Goal: Task Accomplishment & Management: Manage account settings

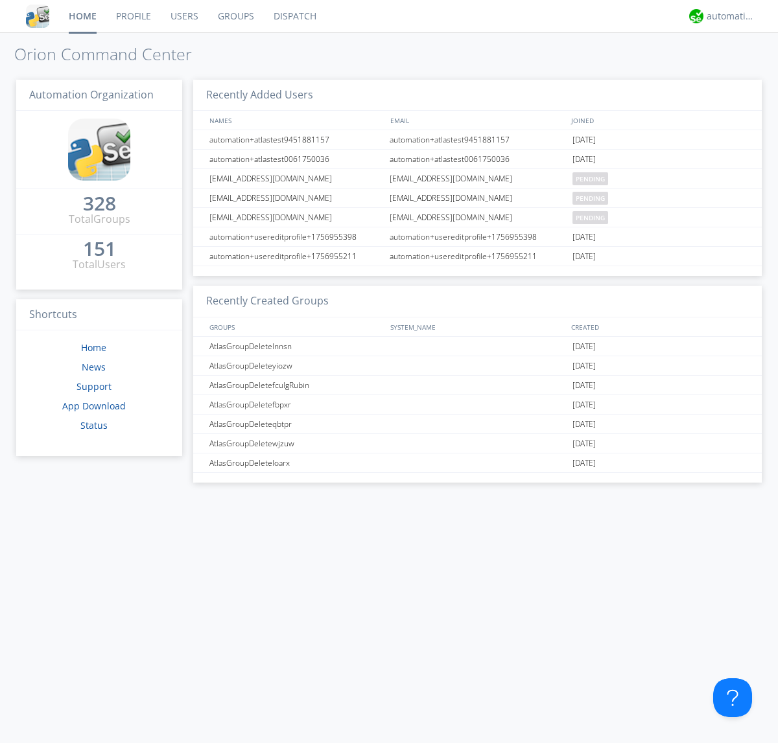
click at [183, 16] on link "Users" at bounding box center [184, 16] width 47 height 32
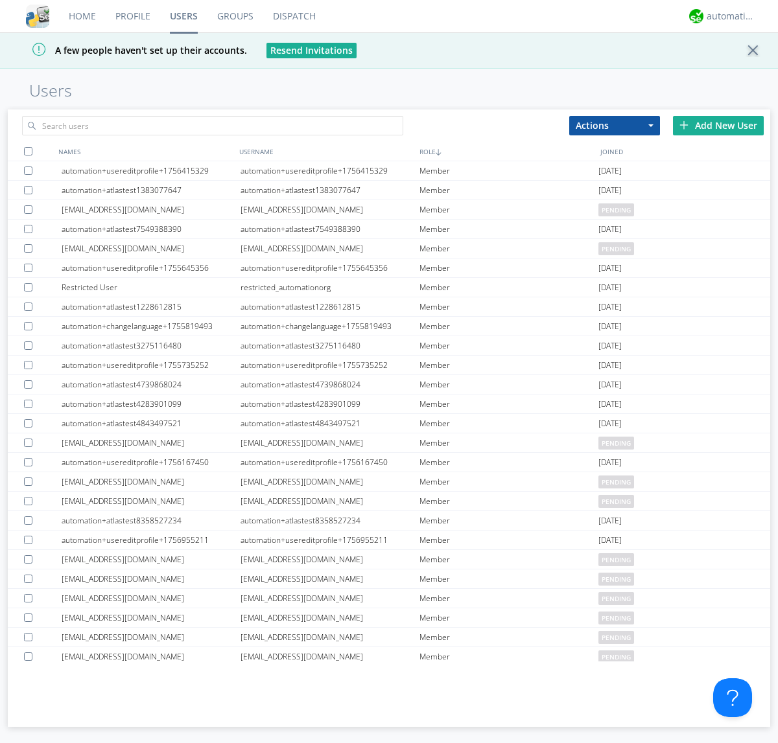
click at [718, 125] on div "Add New User" at bounding box center [718, 125] width 91 height 19
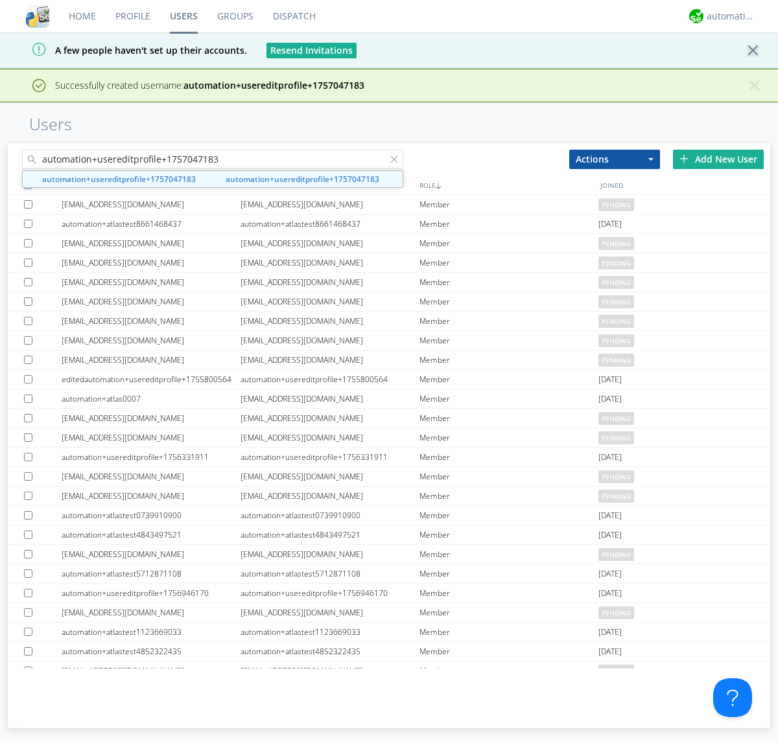
type input "automation+usereditprofile+1757047183"
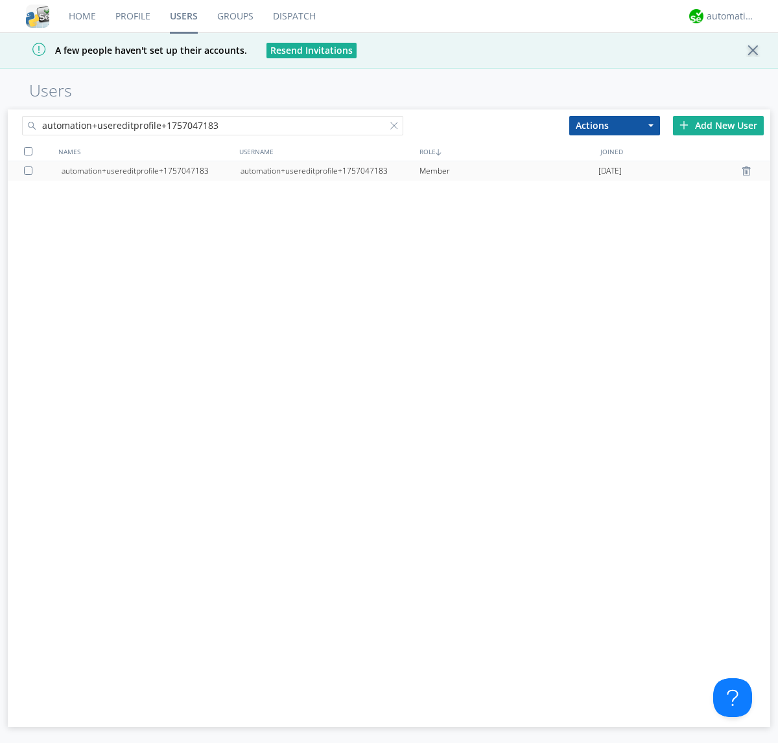
click at [329, 170] on div "automation+usereditprofile+1757047183" at bounding box center [329, 170] width 179 height 19
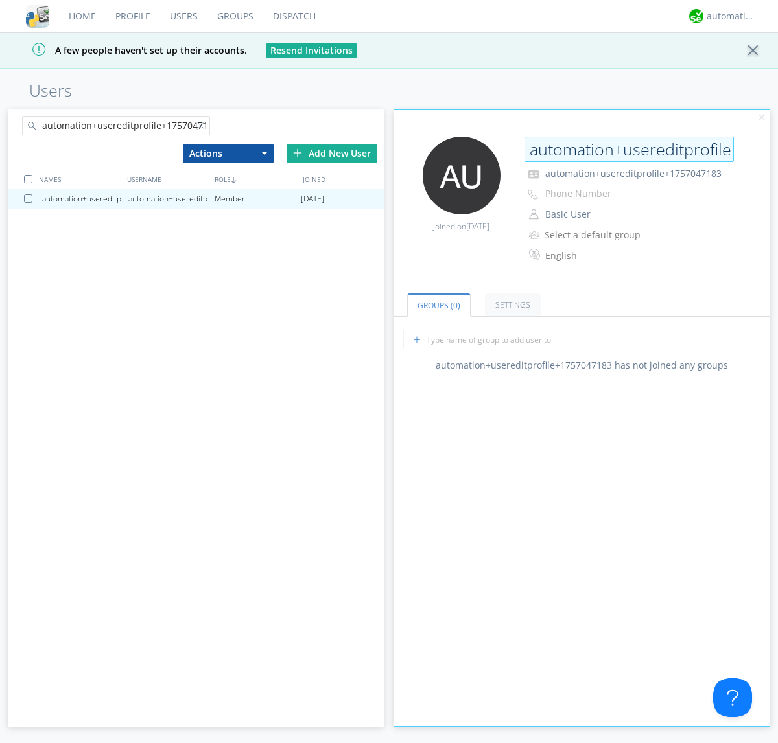
click at [629, 149] on input "automation+usereditprofile+1757047183" at bounding box center [628, 150] width 209 height 26
type input "editedautomation+usereditprofile+1757047183"
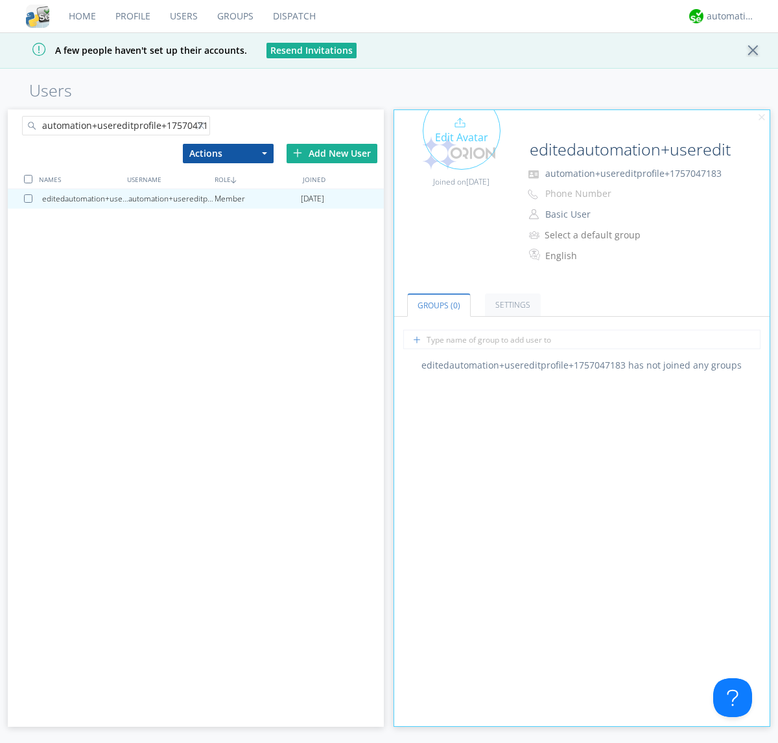
click at [461, 153] on div "Edit Avatar" at bounding box center [462, 131] width 78 height 78
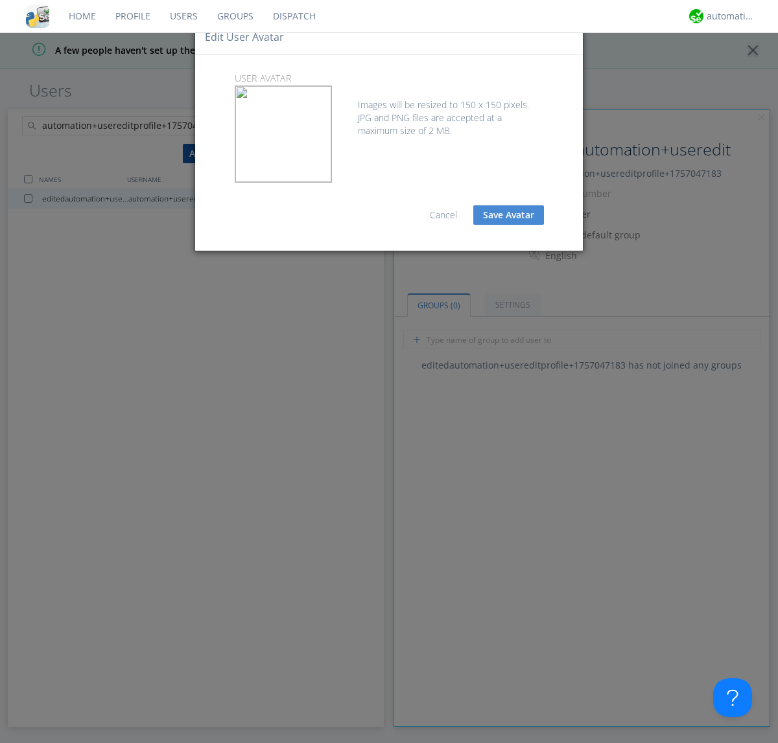
click at [508, 215] on button "Save Avatar" at bounding box center [508, 214] width 71 height 19
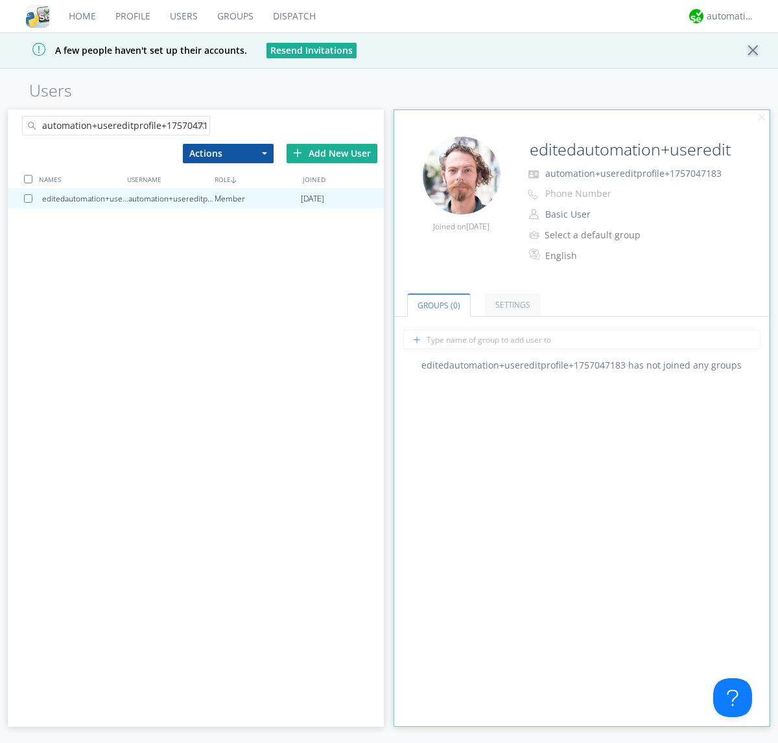
click at [203, 128] on div at bounding box center [203, 128] width 13 height 13
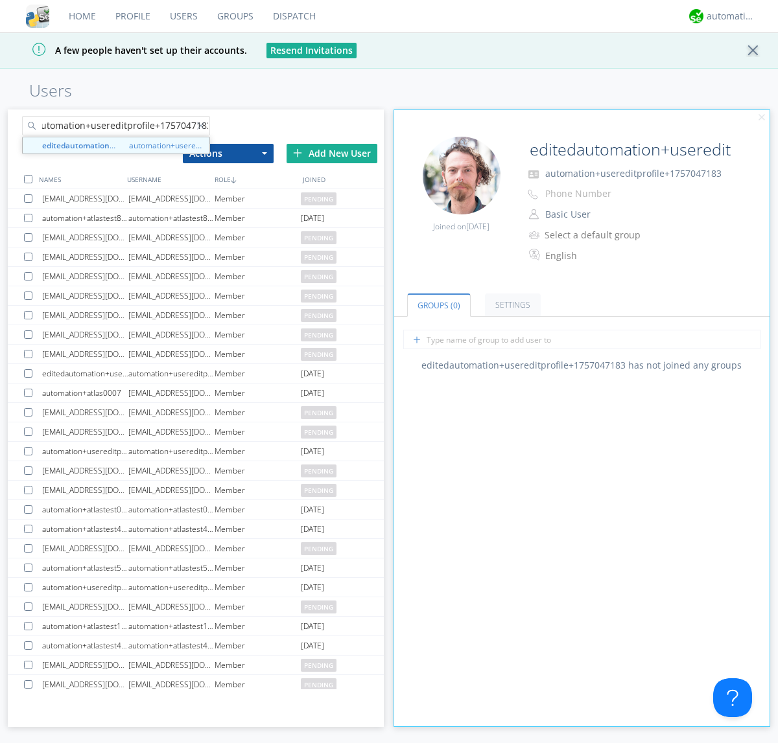
type input "editedautomation+usereditprofile+1757047183"
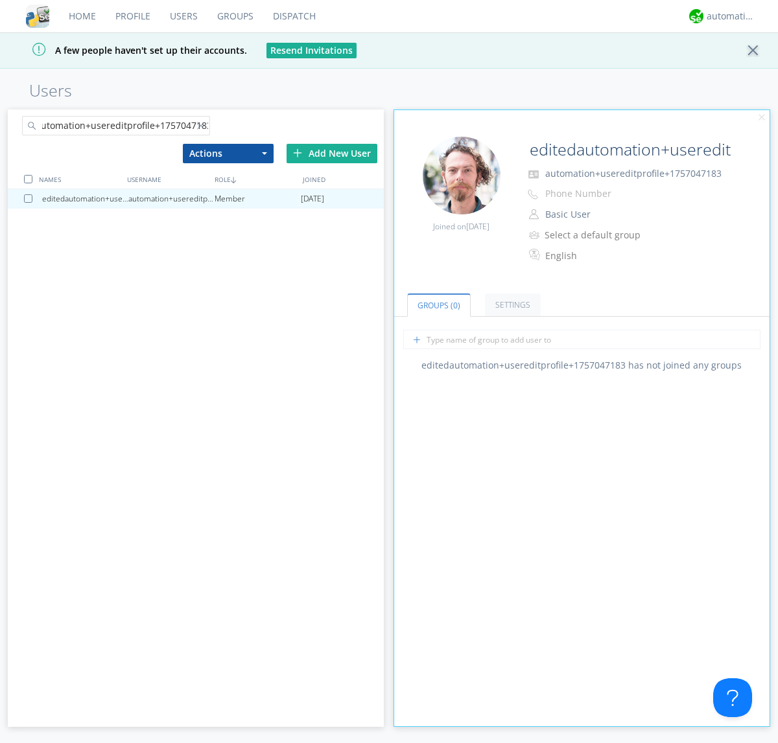
click at [28, 179] on div at bounding box center [28, 179] width 8 height 8
click at [228, 153] on button "Actions" at bounding box center [228, 153] width 91 height 19
click at [0, 0] on link "Delete User" at bounding box center [0, 0] width 0 height 0
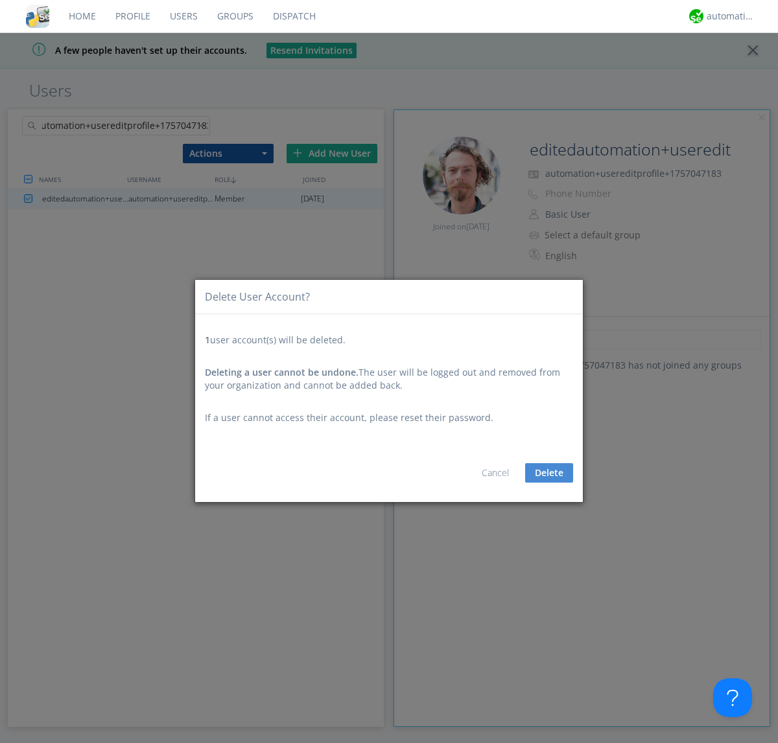
click at [549, 473] on button "Delete" at bounding box center [549, 472] width 48 height 19
